Goal: Answer question/provide support: Answer question/provide support

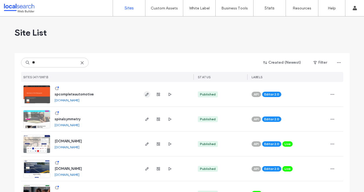
type input "**"
click at [145, 97] on span "button" at bounding box center [147, 94] width 6 height 6
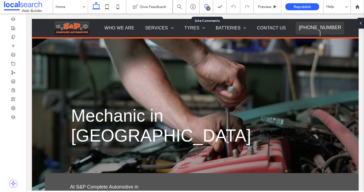
click at [208, 4] on span at bounding box center [205, 6] width 13 height 4
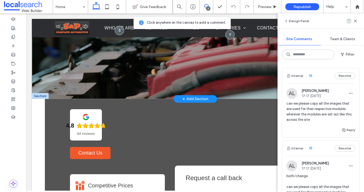
scroll to position [116, 0]
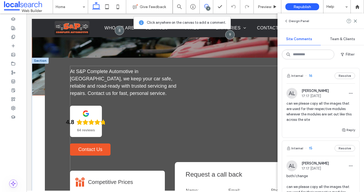
click at [121, 96] on div "**********" at bounding box center [195, 163] width 251 height 195
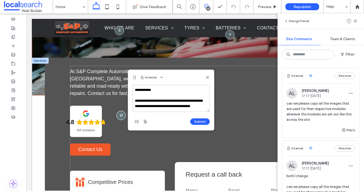
scroll to position [2, 0]
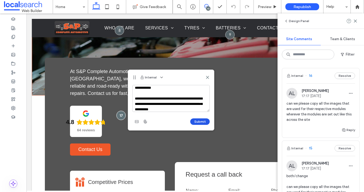
type textarea "**********"
click at [194, 120] on button "Submit" at bounding box center [199, 121] width 19 height 6
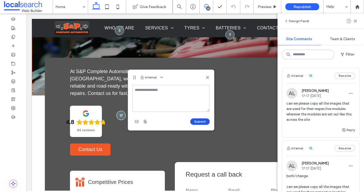
scroll to position [0, 0]
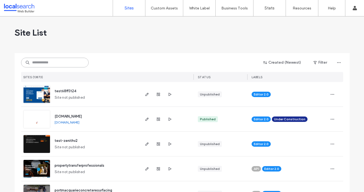
click at [57, 59] on input at bounding box center [54, 63] width 67 height 10
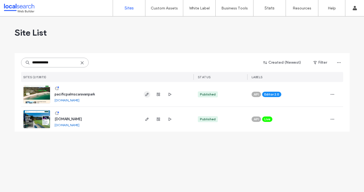
type input "**********"
click at [146, 93] on icon "button" at bounding box center [147, 94] width 4 height 4
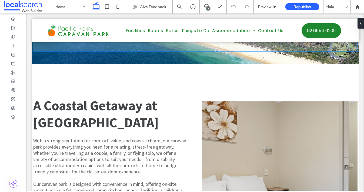
scroll to position [711, 0]
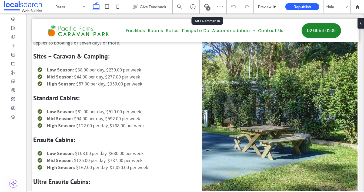
click at [212, 0] on div "1" at bounding box center [205, 6] width 13 height 13
click at [210, 6] on span at bounding box center [205, 6] width 13 height 4
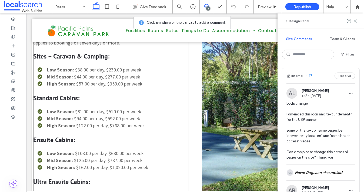
click at [163, 94] on h4 "Standard Cabins:" at bounding box center [110, 98] width 155 height 8
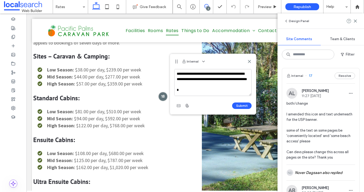
scroll to position [57, 0]
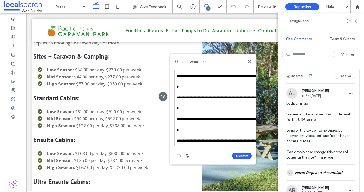
drag, startPoint x: 249, startPoint y: 95, endPoint x: 325, endPoint y: 146, distance: 91.6
click at [325, 146] on div "Design Panel Site Comments Team & Clients Filter Internal 17 Resolve AL Alicia …" at bounding box center [320, 102] width 86 height 179
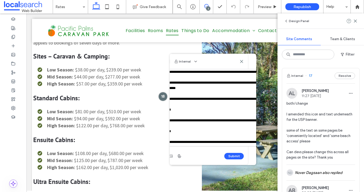
scroll to position [0, 0]
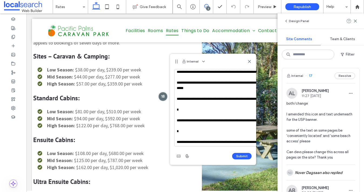
type textarea "**********"
click at [185, 158] on icon "button" at bounding box center [187, 156] width 4 height 4
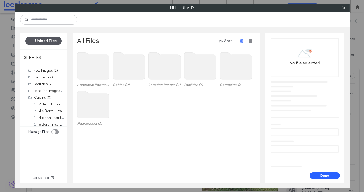
click at [42, 41] on button "Upload Files" at bounding box center [43, 41] width 36 height 9
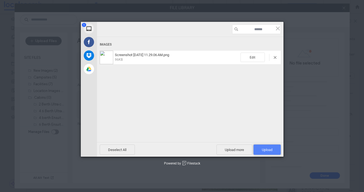
click at [269, 147] on span "Upload 1" at bounding box center [266, 150] width 27 height 10
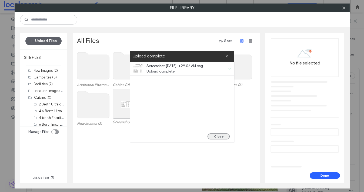
click at [214, 135] on button "Close" at bounding box center [218, 137] width 22 height 6
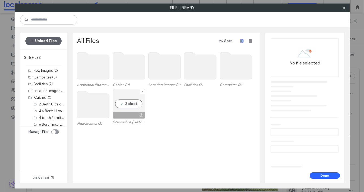
click at [129, 103] on div "Select" at bounding box center [129, 104] width 32 height 30
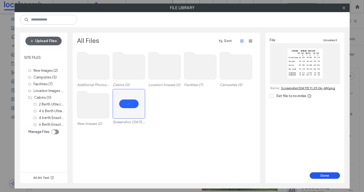
click at [319, 176] on button "Done" at bounding box center [324, 175] width 30 height 6
